Goal: Task Accomplishment & Management: Use online tool/utility

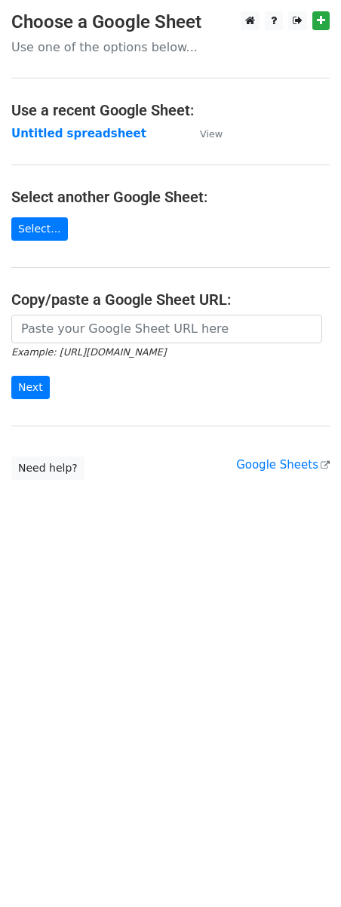
click at [45, 323] on input "url" at bounding box center [166, 329] width 311 height 29
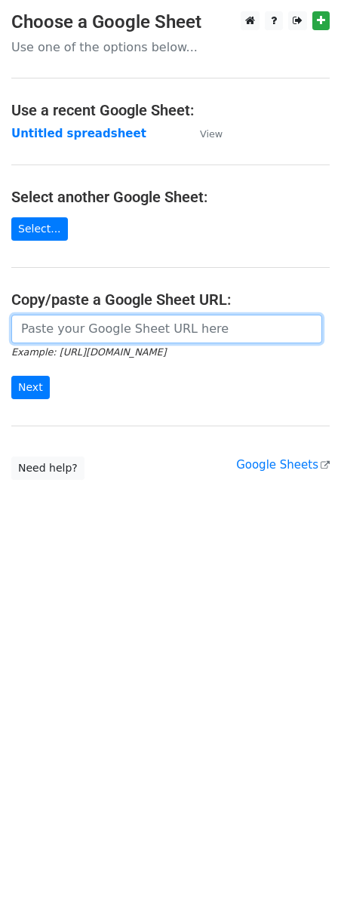
click at [49, 336] on input "url" at bounding box center [166, 329] width 311 height 29
paste input "https://docs.google.com/spreadsheets/d/163XB-8Yny3Yqdfv7PGJV9Sx20gbpqEH2WEnUA6G…"
type input "https://docs.google.com/spreadsheets/d/163XB-8Yny3Yqdfv7PGJV9Sx20gbpqEH2WEnUA6G…"
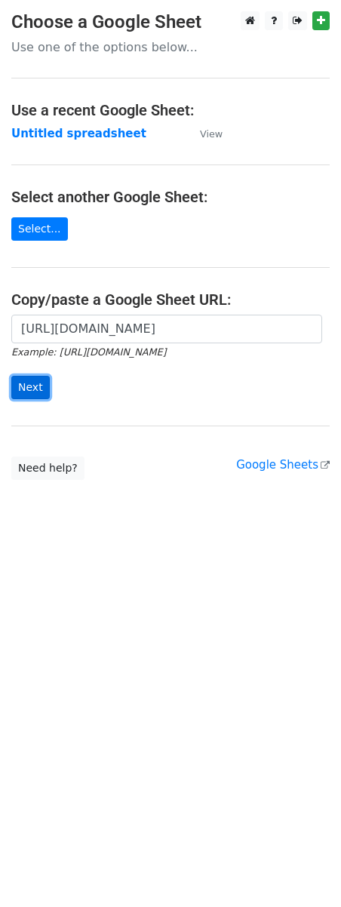
scroll to position [0, 0]
click at [34, 396] on input "Next" at bounding box center [30, 387] width 38 height 23
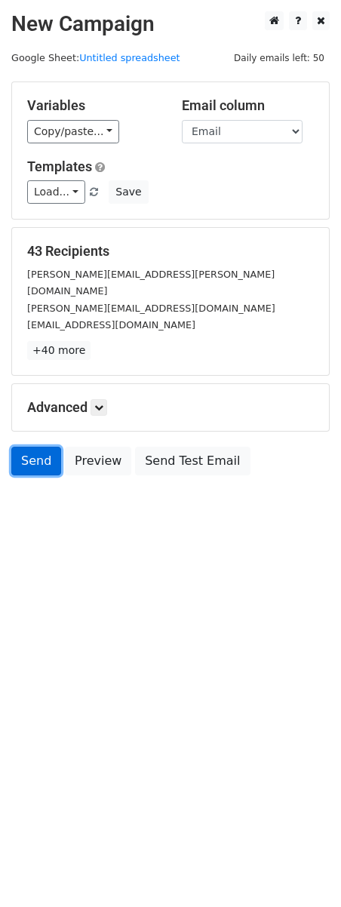
click at [38, 447] on link "Send" at bounding box center [36, 461] width 50 height 29
